Goal: Transaction & Acquisition: Purchase product/service

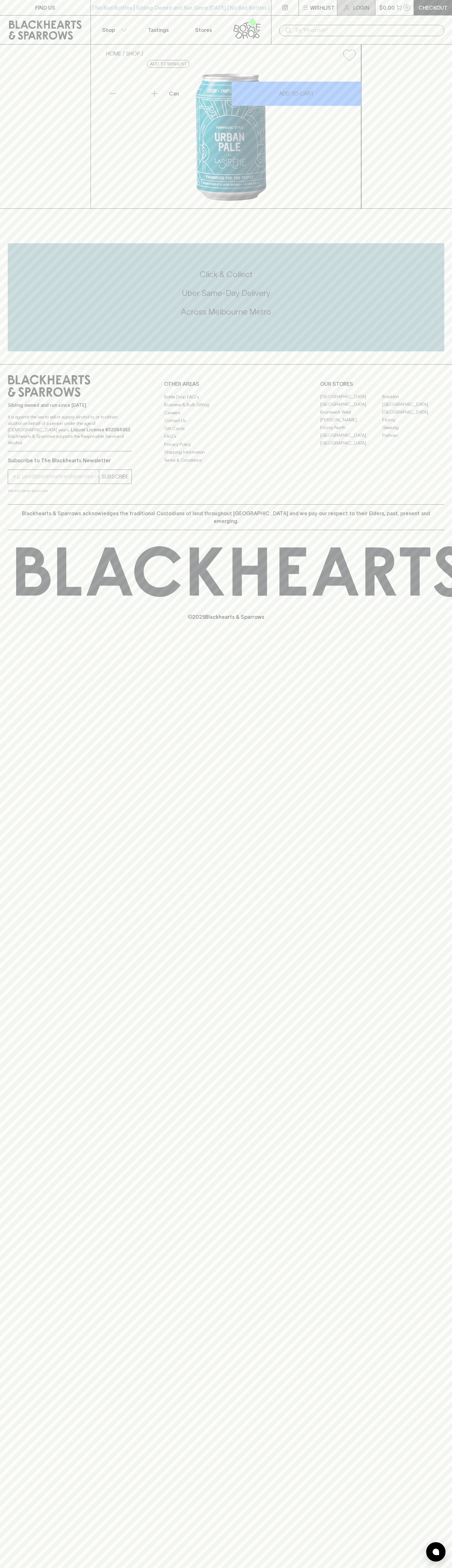
click at [356, 0] on link "Login" at bounding box center [356, 7] width 38 height 15
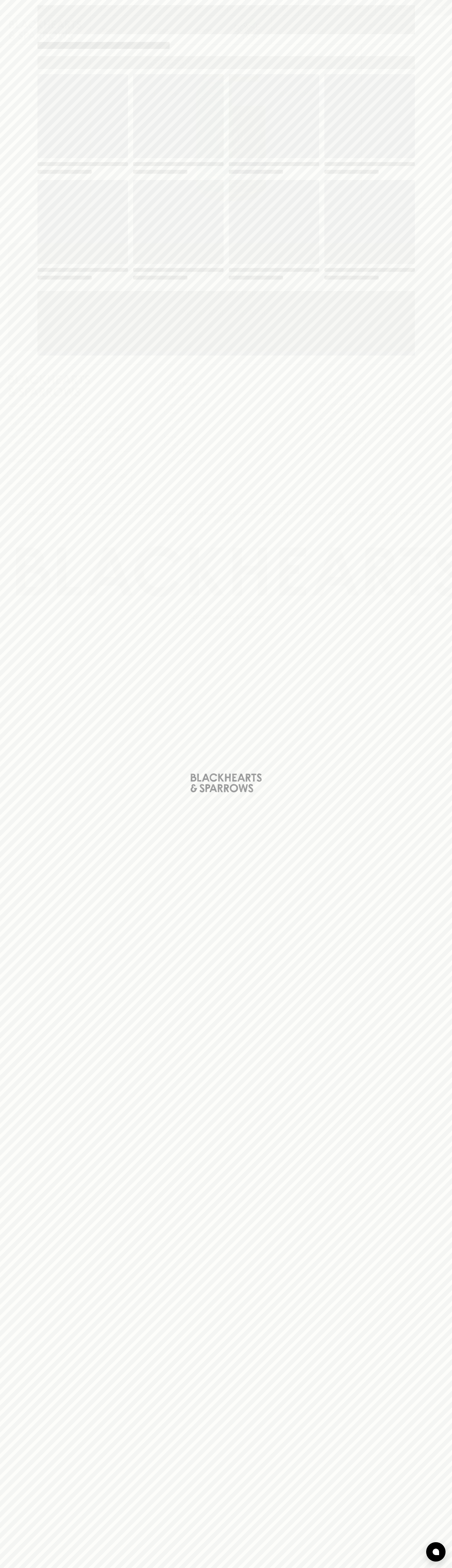
click at [447, 1256] on div "Loading" at bounding box center [226, 784] width 452 height 1568
click at [398, 1567] on html "FIND US | No Bad Bottles | Sibling Owned and Run Since [DATE] | No Bad Bottles …" at bounding box center [226, 784] width 452 height 1568
click at [7, 1060] on div "Loading" at bounding box center [226, 784] width 452 height 1568
